Goal: Information Seeking & Learning: Compare options

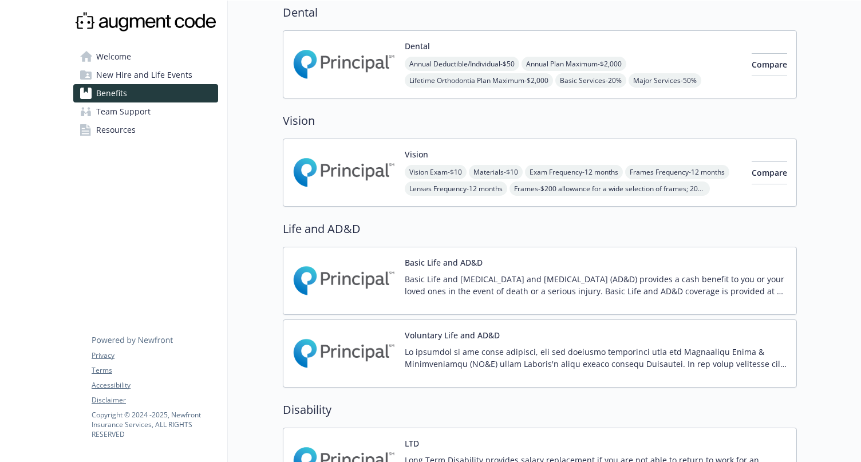
scroll to position [351, 0]
click at [656, 171] on div "Vision Exam - $10 Materials - $10 Exam Frequency - 12 months Frames Frequency -…" at bounding box center [574, 179] width 338 height 31
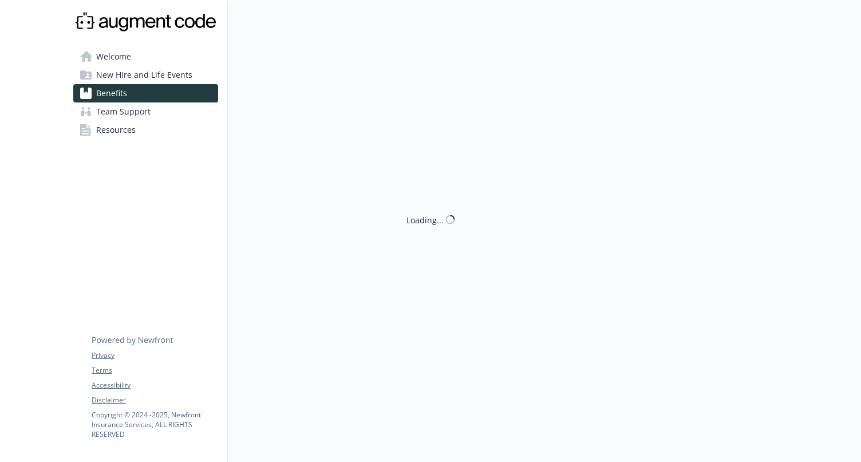
scroll to position [351, 0]
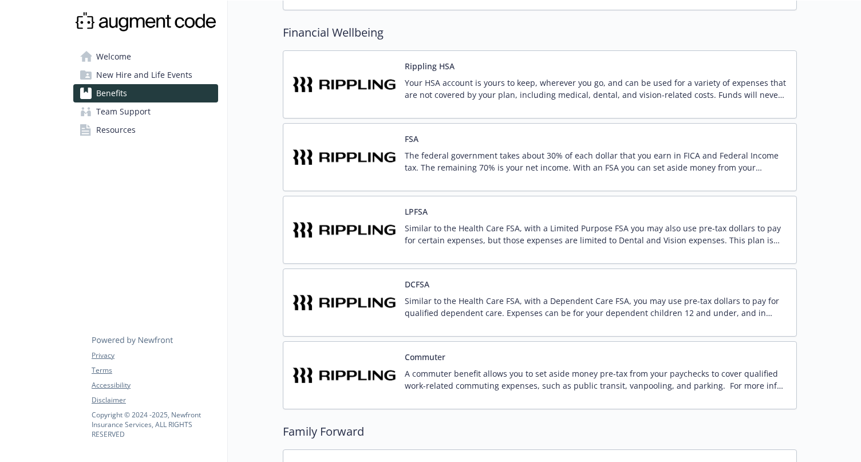
scroll to position [938, 0]
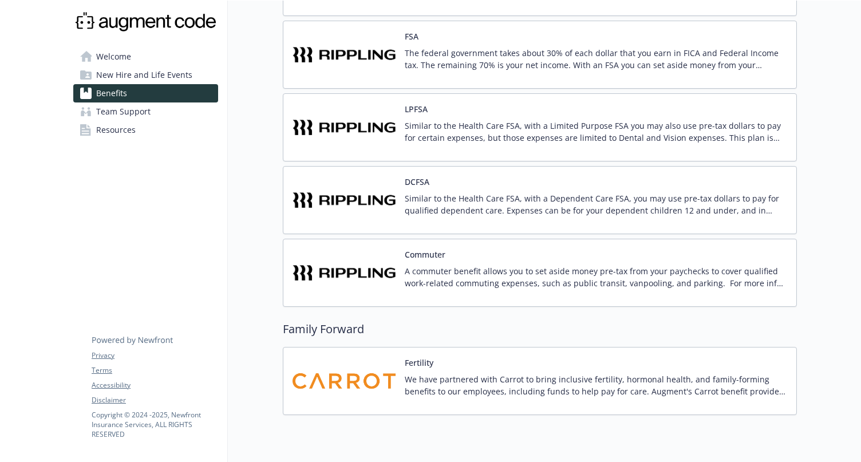
click at [572, 270] on p "A commuter benefit allows you to set aside money pre-tax from your paychecks to…" at bounding box center [596, 277] width 382 height 24
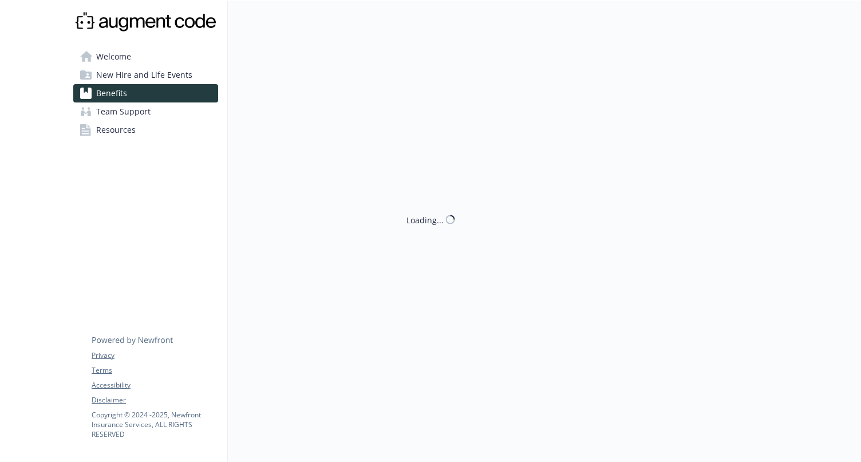
scroll to position [938, 0]
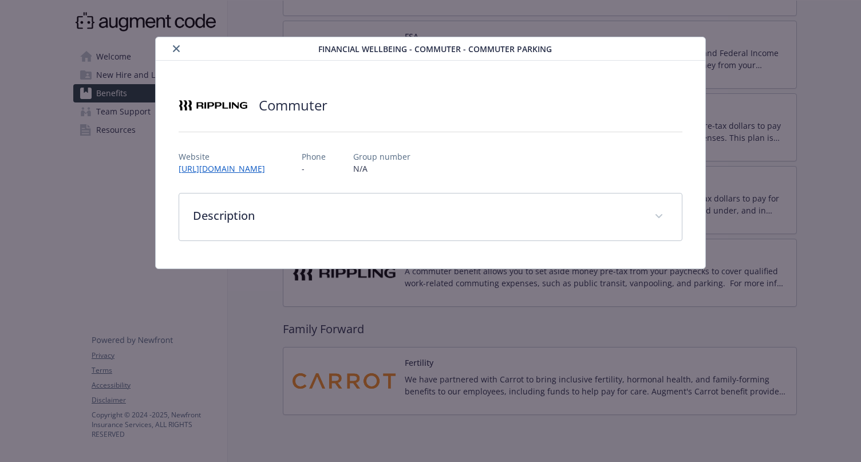
click at [173, 46] on icon "close" at bounding box center [176, 48] width 7 height 7
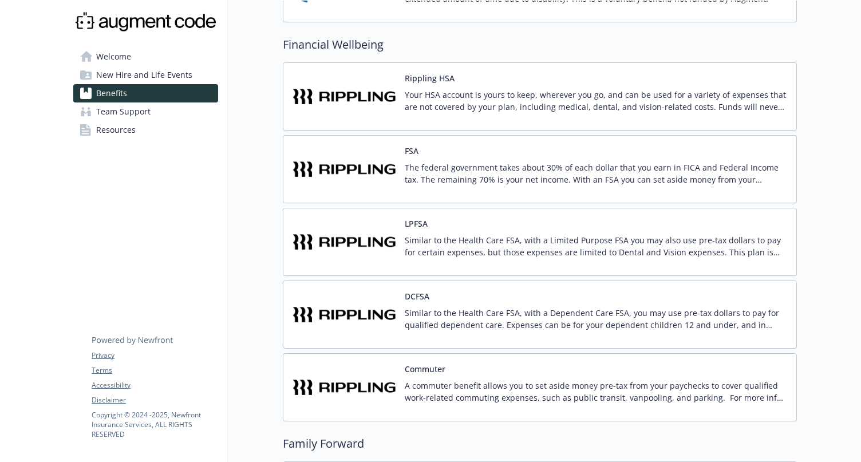
click at [521, 105] on p "Your HSA account is yours to keep, wherever you go, and can be used for a varie…" at bounding box center [596, 101] width 382 height 24
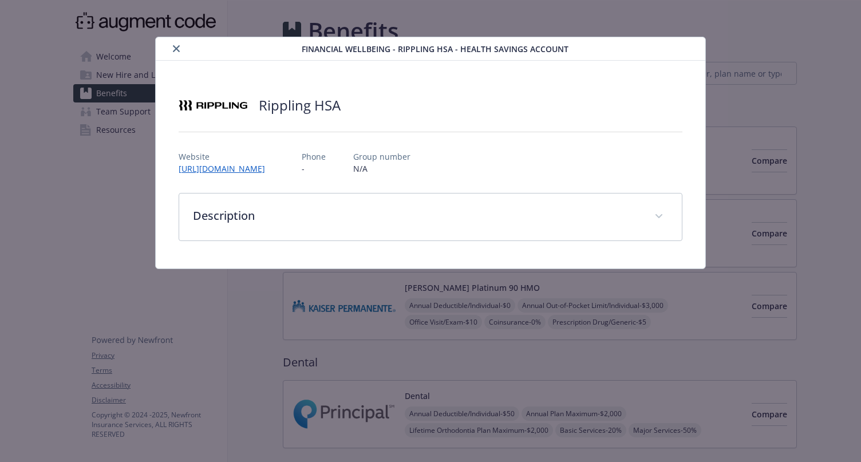
scroll to position [824, 0]
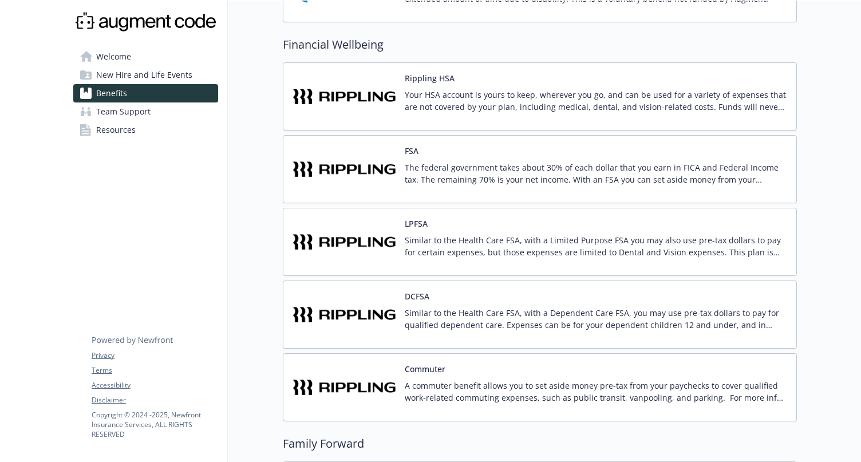
click at [443, 381] on p "A commuter benefit allows you to set aside money pre-tax from your paychecks to…" at bounding box center [596, 391] width 382 height 24
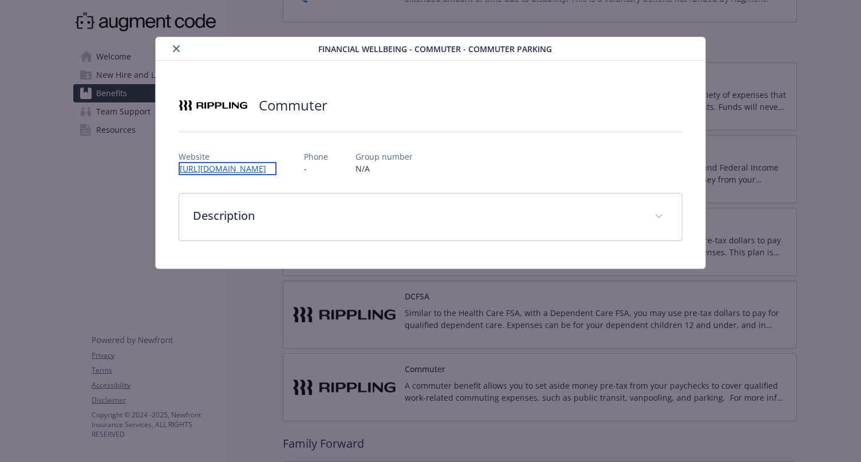
click at [230, 172] on link "https://app.rippling.com/login" at bounding box center [228, 168] width 98 height 13
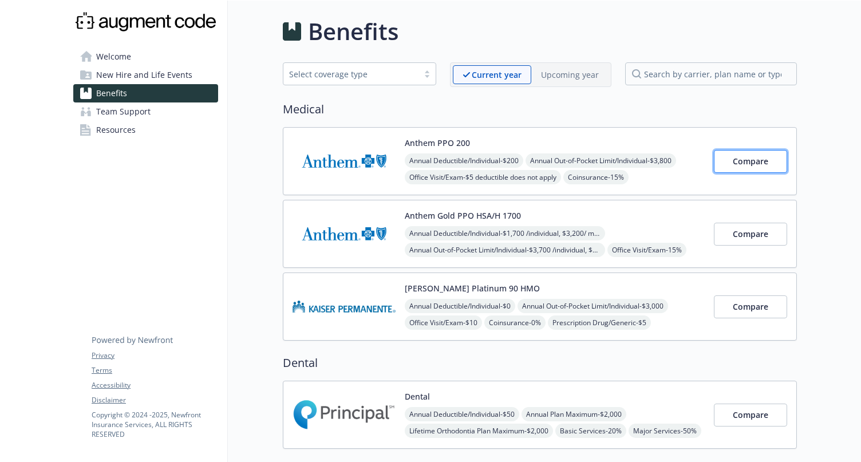
click at [747, 168] on button "Compare" at bounding box center [750, 161] width 73 height 23
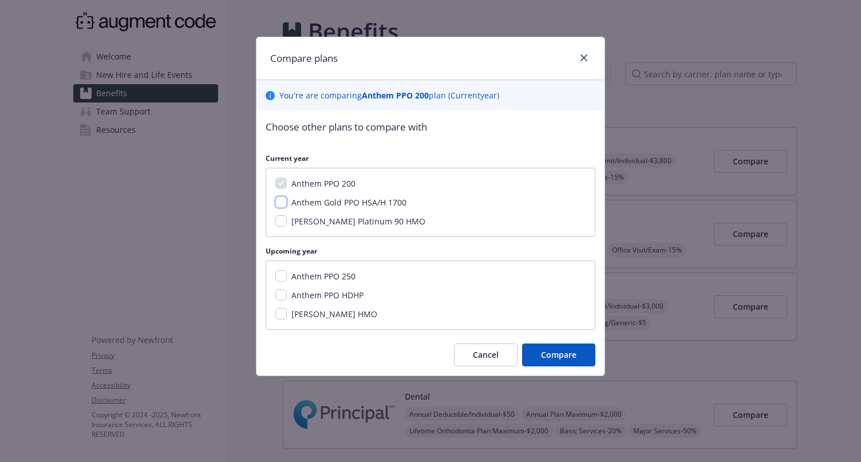
click at [282, 204] on input "Anthem Gold PPO HSA/H 1700" at bounding box center [280, 201] width 11 height 11
checkbox input "true"
click at [281, 224] on input "[PERSON_NAME] Platinum 90 HMO" at bounding box center [280, 220] width 11 height 11
checkbox input "true"
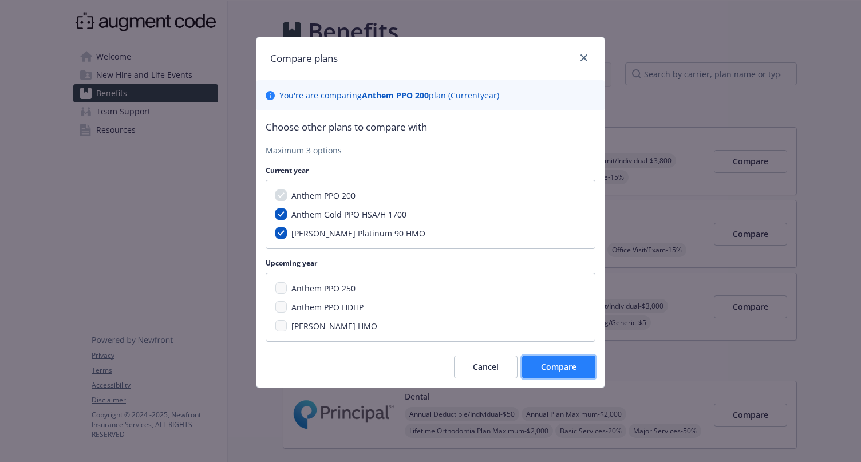
click at [559, 364] on span "Compare" at bounding box center [558, 366] width 35 height 11
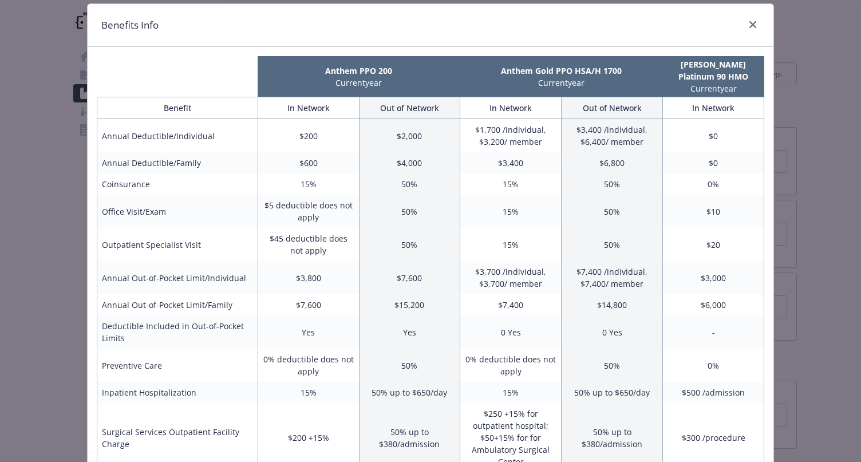
scroll to position [20, 0]
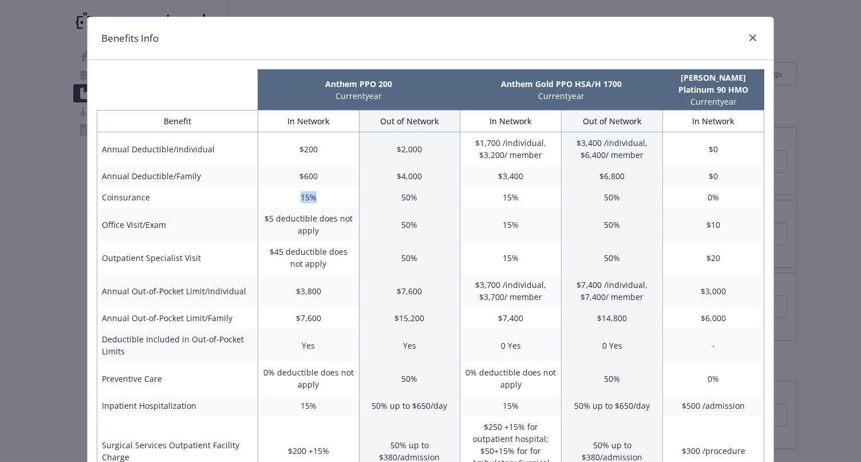
drag, startPoint x: 301, startPoint y: 200, endPoint x: 322, endPoint y: 200, distance: 21.2
click at [322, 200] on td "15%" at bounding box center [308, 197] width 101 height 21
click at [322, 199] on td "15%" at bounding box center [308, 197] width 101 height 21
drag, startPoint x: 326, startPoint y: 199, endPoint x: 280, endPoint y: 199, distance: 45.2
click at [280, 199] on td "15%" at bounding box center [308, 197] width 101 height 21
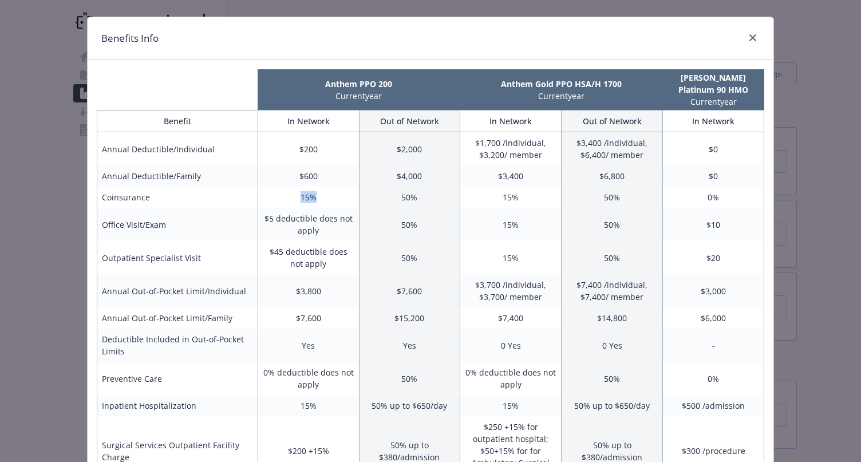
click at [280, 199] on td "15%" at bounding box center [308, 197] width 101 height 21
drag, startPoint x: 285, startPoint y: 198, endPoint x: 315, endPoint y: 197, distance: 30.3
click at [315, 197] on td "15%" at bounding box center [308, 197] width 101 height 21
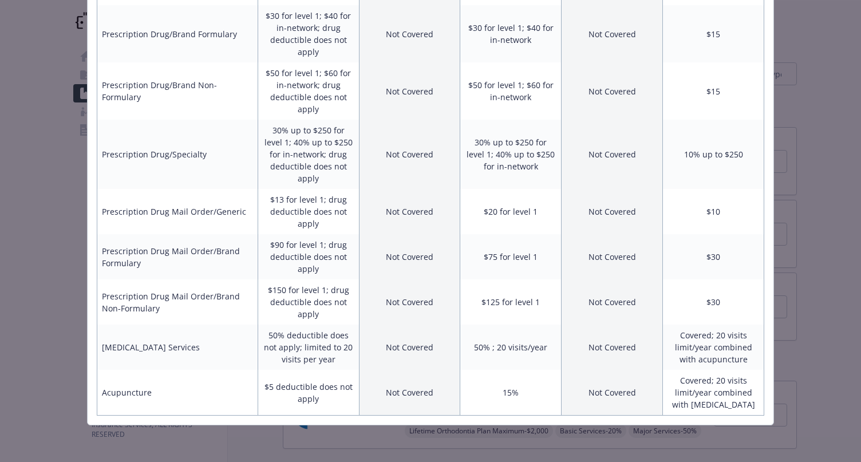
scroll to position [657, 0]
click at [824, 299] on div "Benefits Info Anthem PPO 200 Current year Anthem Gold PPO HSA/H 1700 Current ye…" at bounding box center [430, 231] width 861 height 462
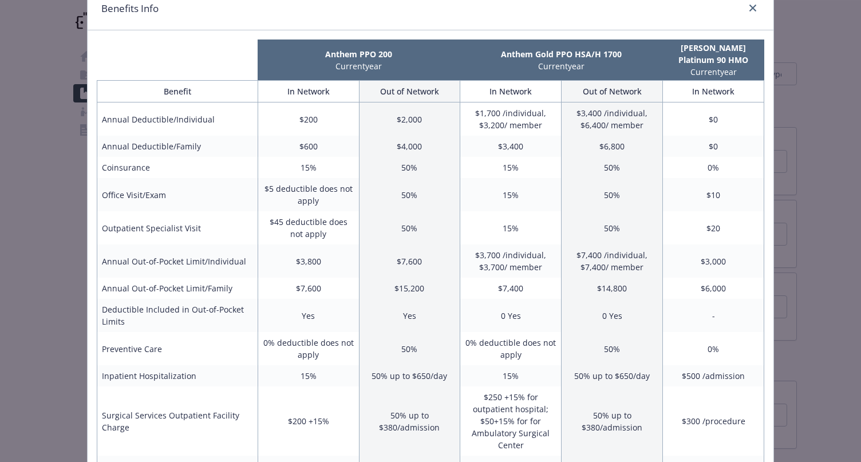
scroll to position [0, 0]
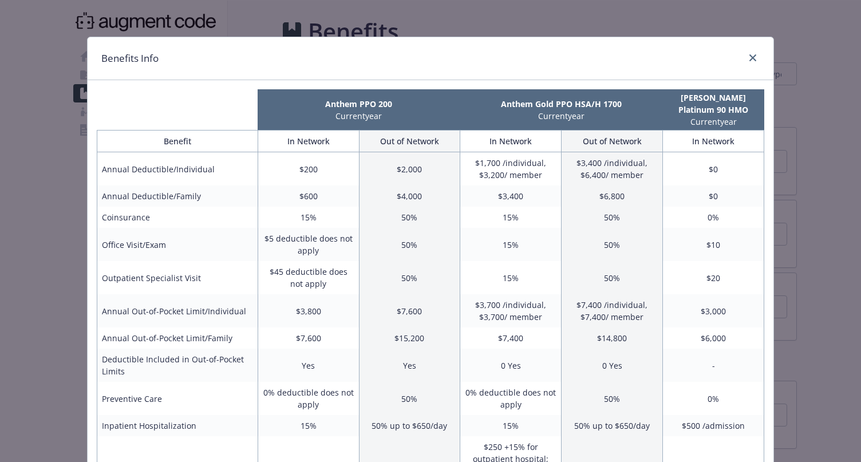
click at [741, 97] on p "[PERSON_NAME] Platinum 90 HMO" at bounding box center [713, 104] width 97 height 24
drag, startPoint x: 738, startPoint y: 108, endPoint x: 676, endPoint y: 97, distance: 62.7
click at [676, 97] on p "[PERSON_NAME] Platinum 90 HMO" at bounding box center [713, 104] width 97 height 24
copy p "[PERSON_NAME] Platinum 90 HMO"
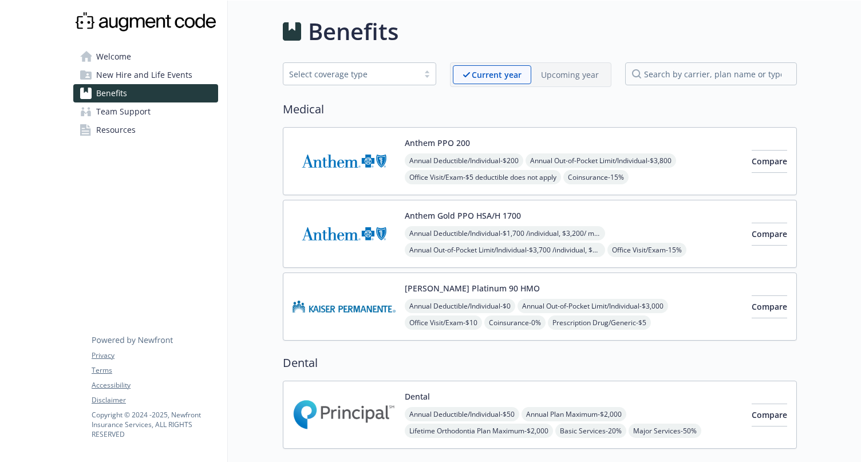
click at [355, 172] on img at bounding box center [343, 161] width 103 height 49
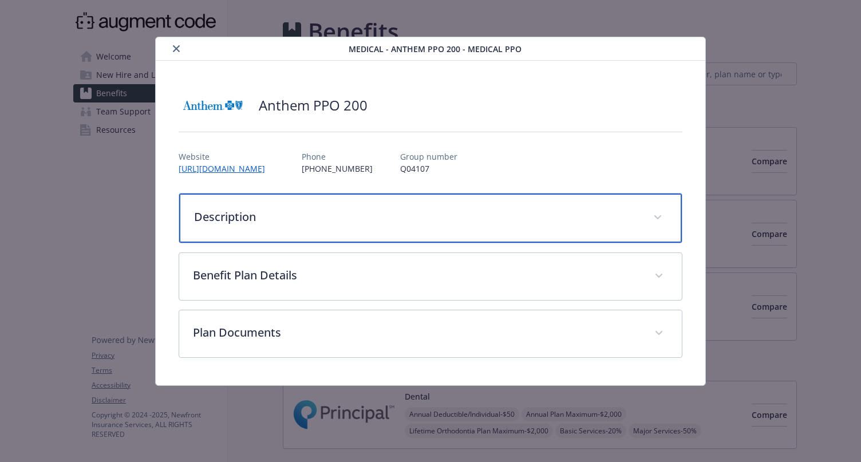
click at [468, 206] on div "Description" at bounding box center [430, 217] width 503 height 49
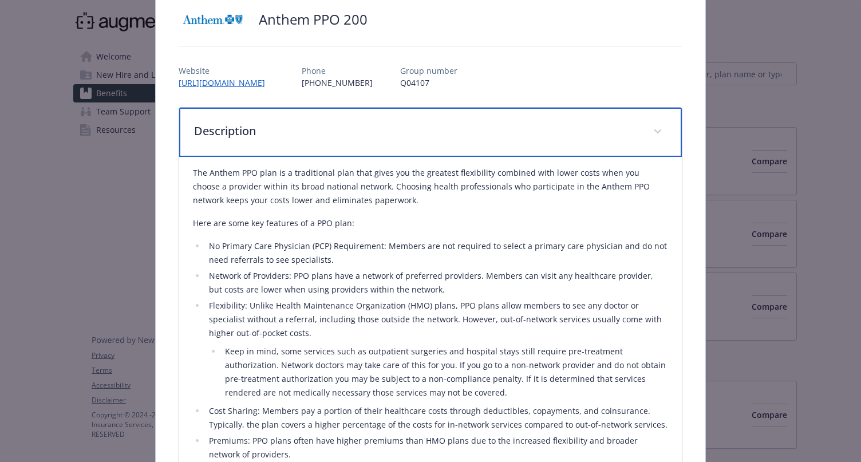
scroll to position [110, 0]
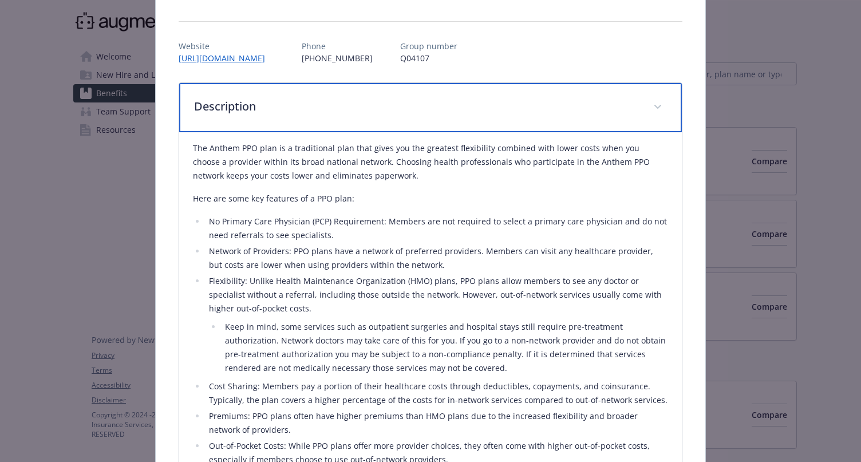
click at [604, 104] on p "Description" at bounding box center [417, 106] width 446 height 17
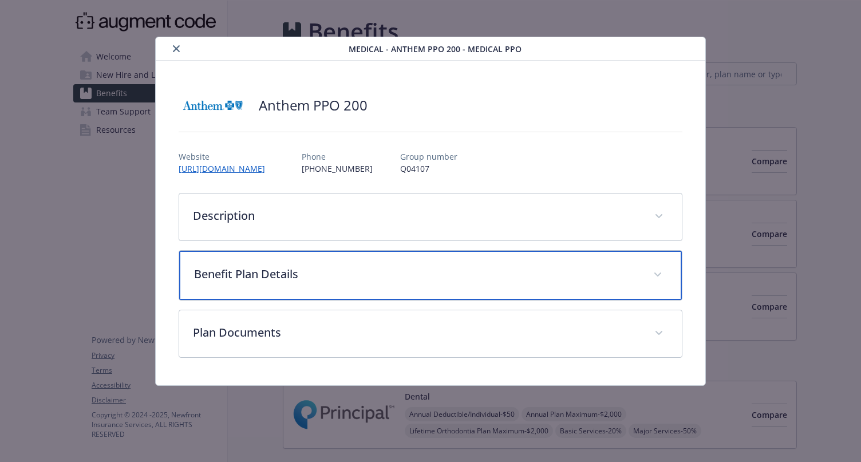
click at [349, 267] on p "Benefit Plan Details" at bounding box center [417, 274] width 446 height 17
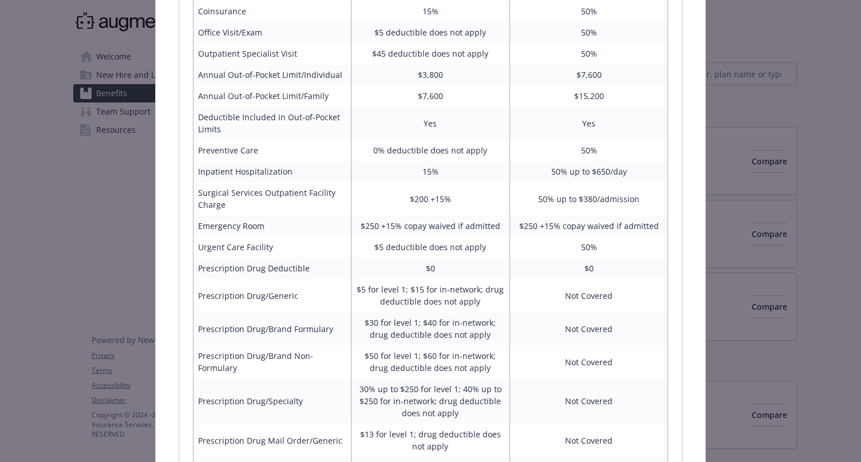
scroll to position [635, 0]
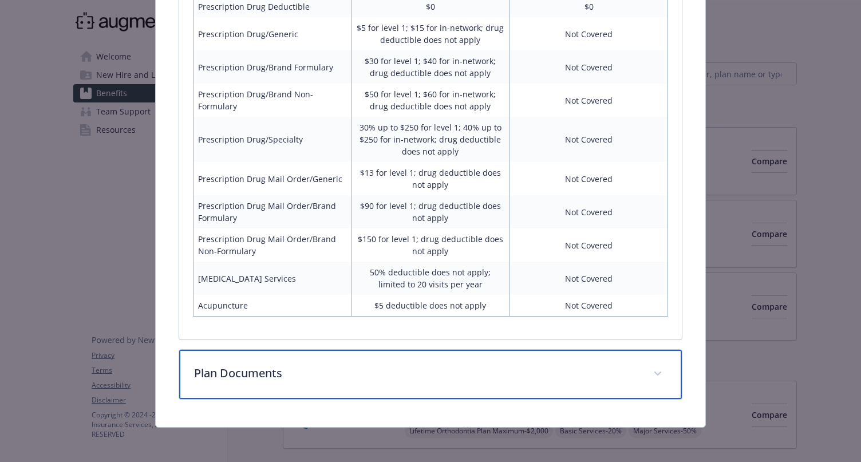
click at [373, 386] on div "Plan Documents" at bounding box center [430, 374] width 503 height 49
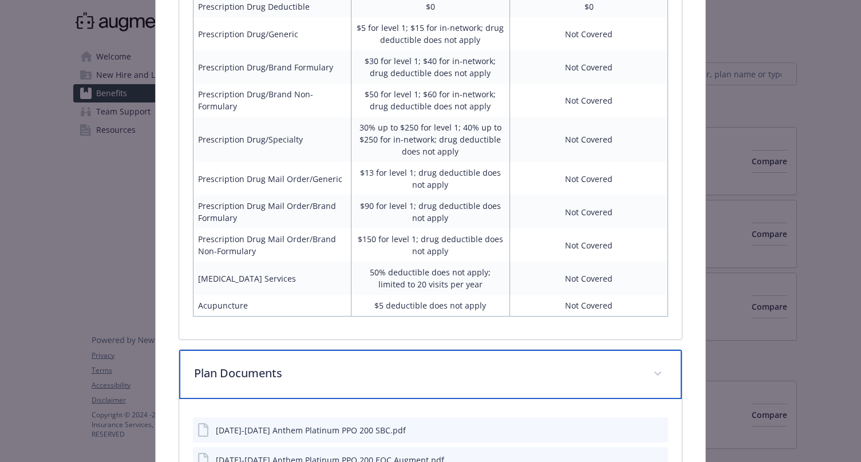
scroll to position [731, 0]
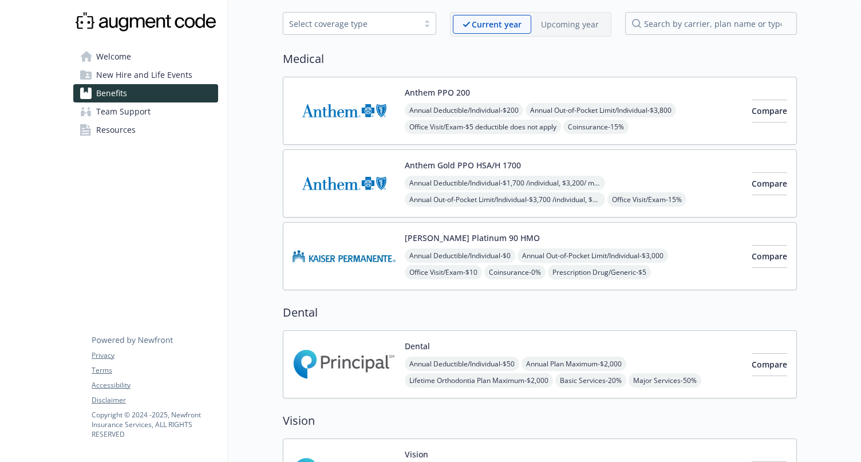
scroll to position [65, 0]
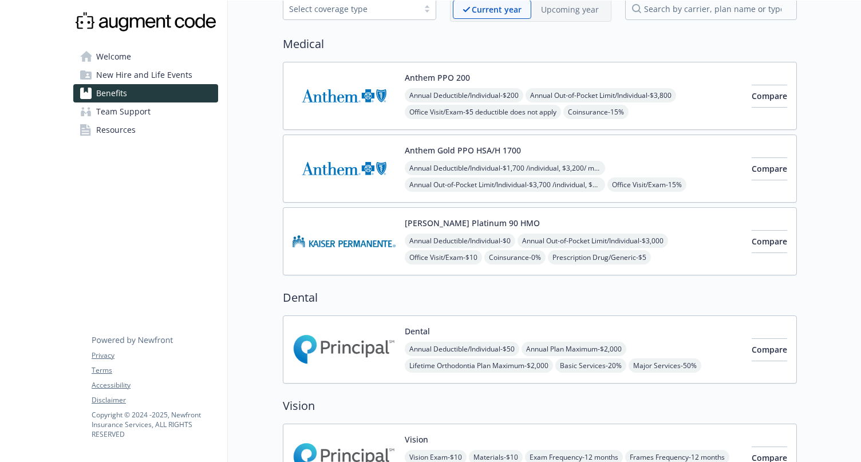
click at [667, 253] on div "Annual Deductible/Individual - $0 Annual Out-of-Pocket Limit/Individual - $3,00…" at bounding box center [574, 266] width 338 height 65
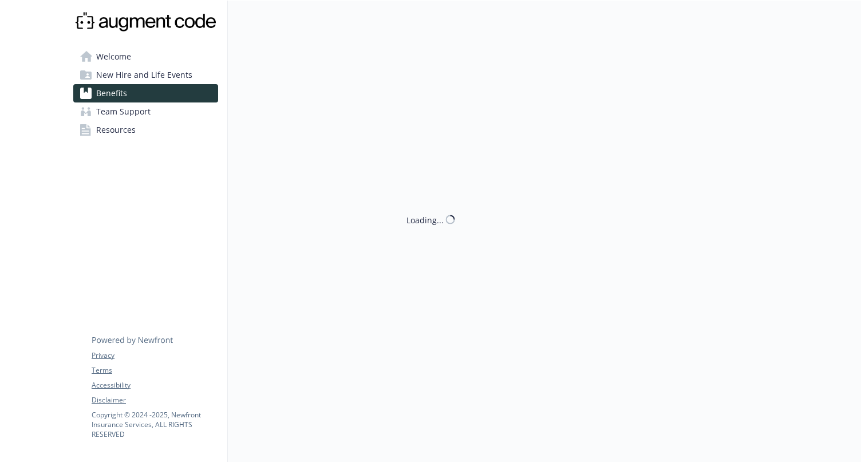
scroll to position [65, 0]
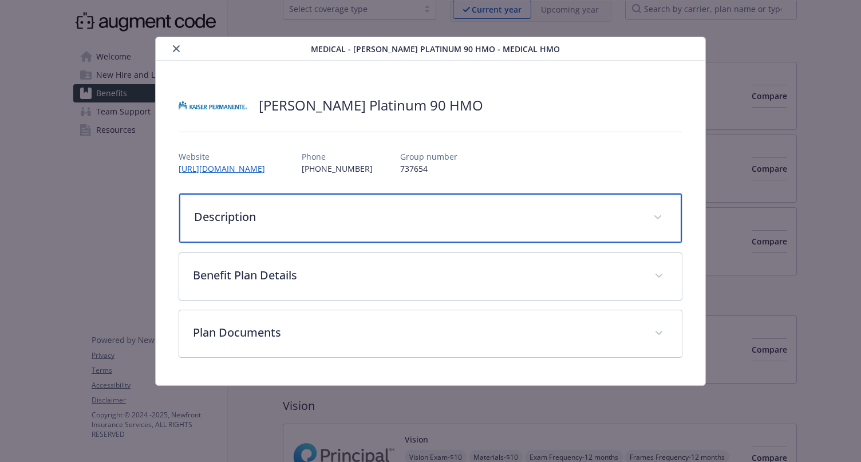
click at [403, 211] on p "Description" at bounding box center [417, 216] width 446 height 17
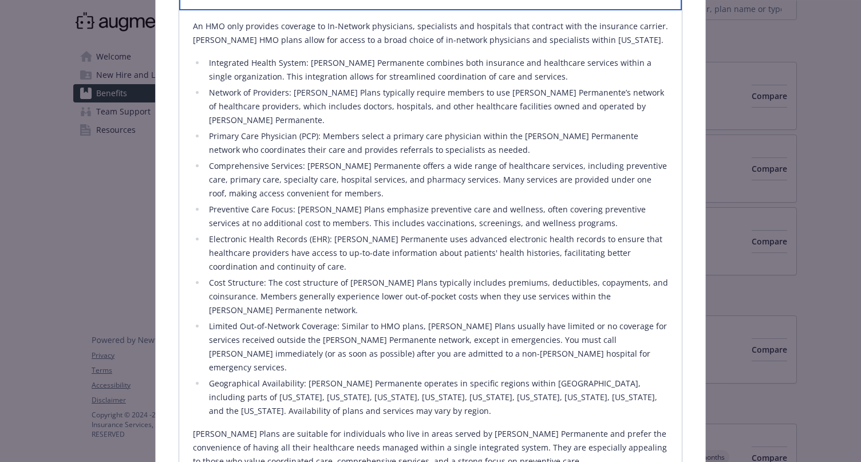
scroll to position [244, 0]
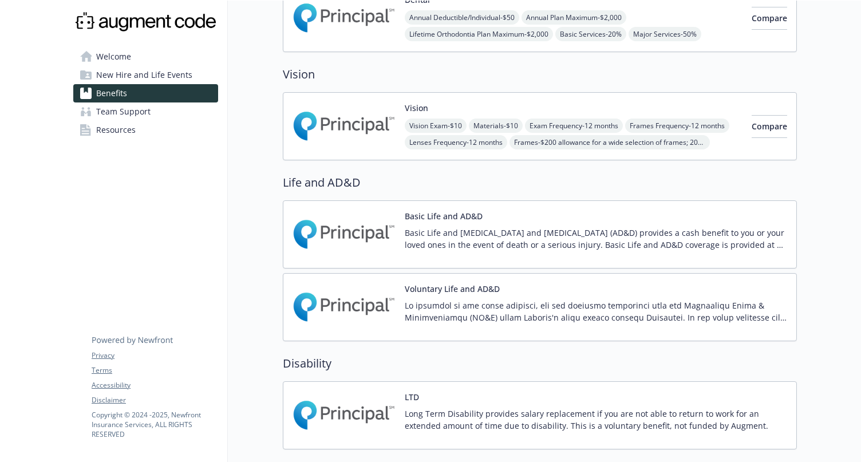
scroll to position [399, 0]
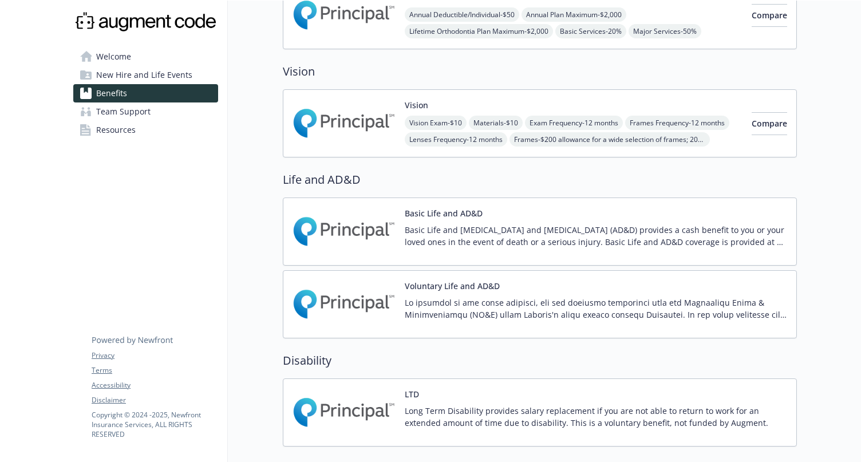
click at [364, 229] on img at bounding box center [343, 231] width 103 height 49
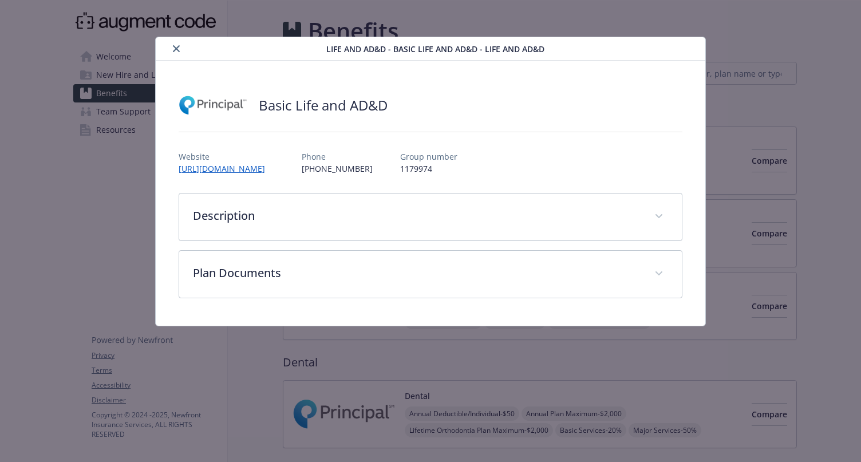
scroll to position [399, 0]
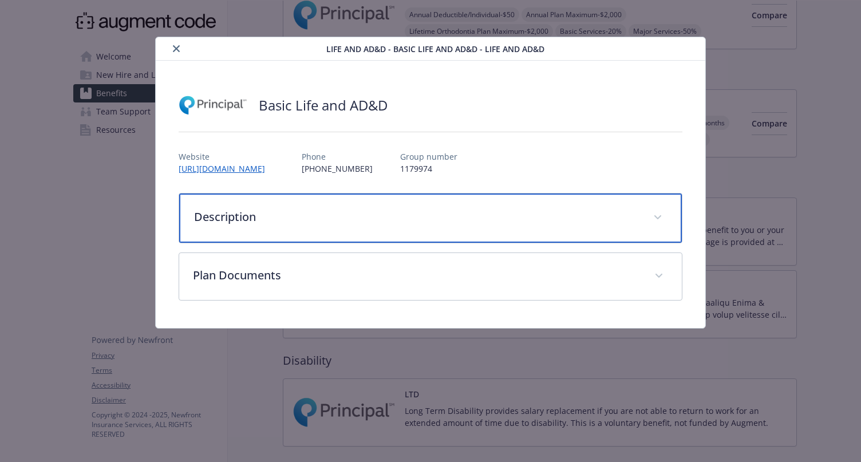
click at [471, 214] on p "Description" at bounding box center [417, 216] width 446 height 17
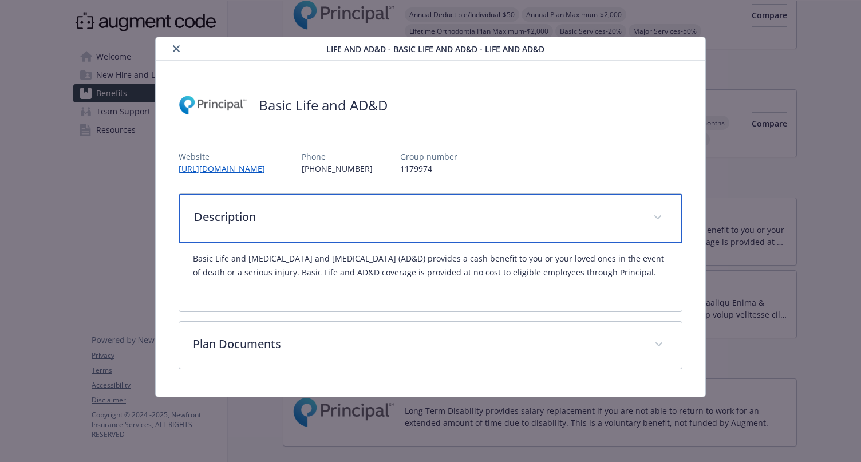
click at [488, 213] on p "Description" at bounding box center [417, 216] width 446 height 17
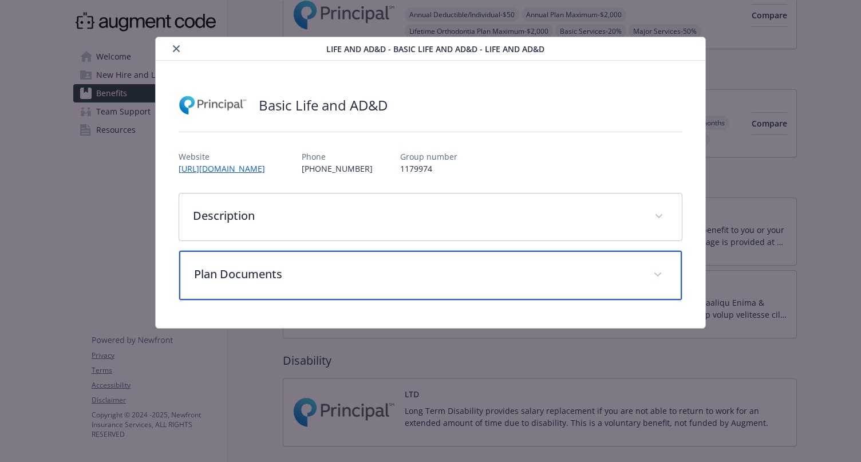
click at [472, 269] on p "Plan Documents" at bounding box center [417, 274] width 446 height 17
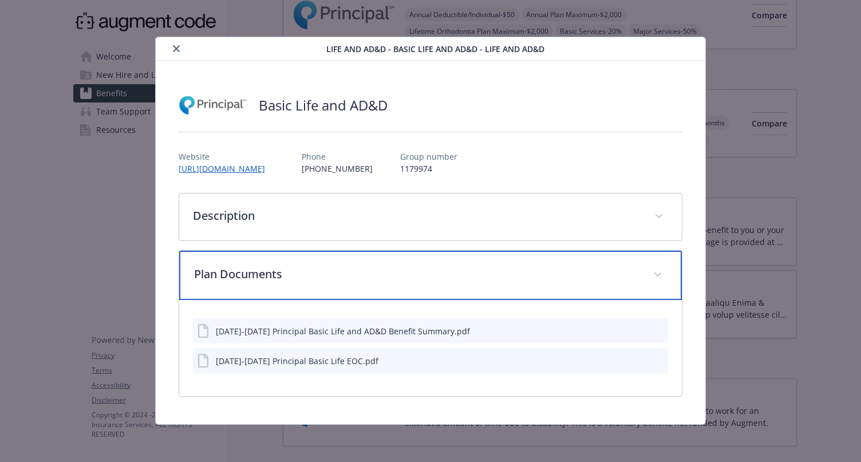
click at [464, 274] on p "Plan Documents" at bounding box center [417, 274] width 446 height 17
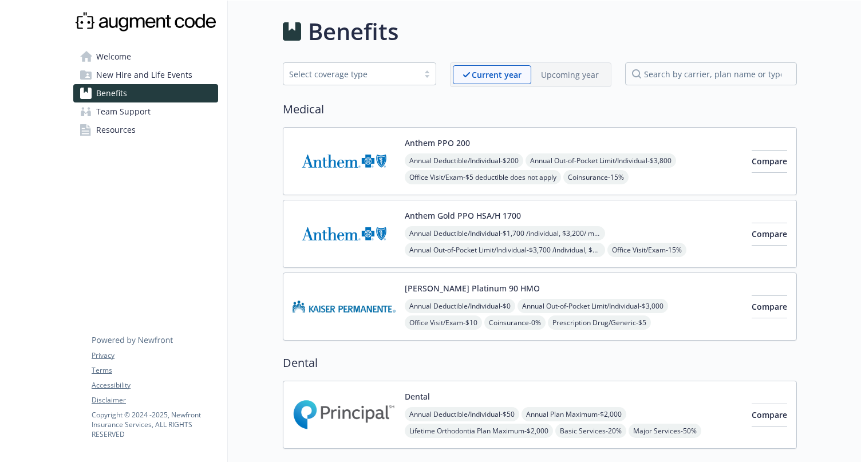
click at [428, 76] on div at bounding box center [426, 73] width 17 height 9
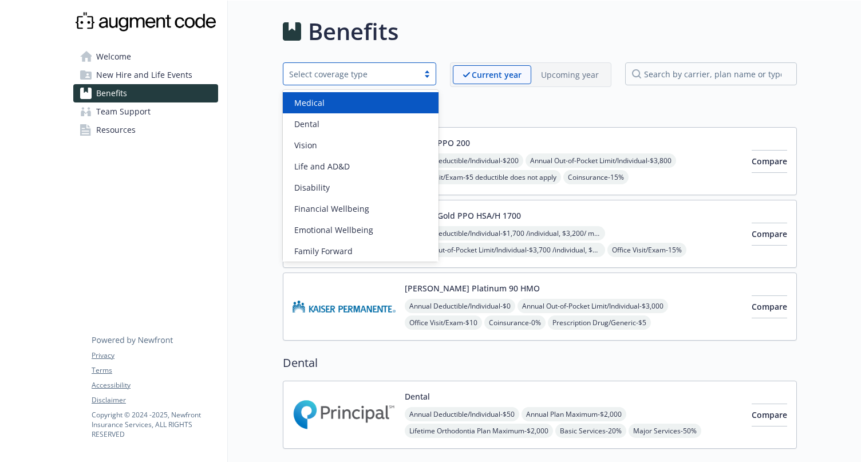
click at [410, 104] on div "Medical" at bounding box center [361, 103] width 142 height 12
